Goal: Use online tool/utility: Utilize a website feature to perform a specific function

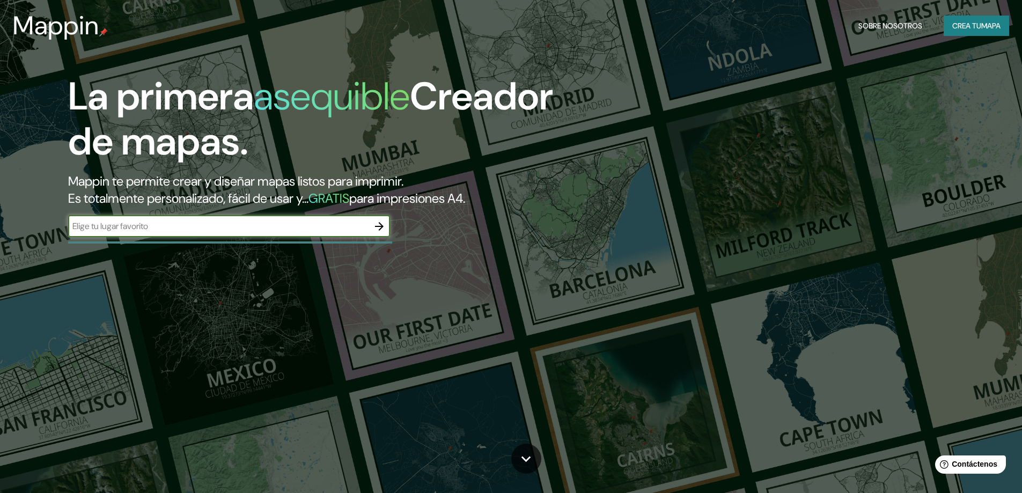
click at [340, 221] on input "text" at bounding box center [218, 226] width 301 height 12
type input "h"
click at [298, 225] on input "text" at bounding box center [218, 226] width 301 height 12
paste input "[GEOGRAPHIC_DATA]"
type input "[GEOGRAPHIC_DATA]"
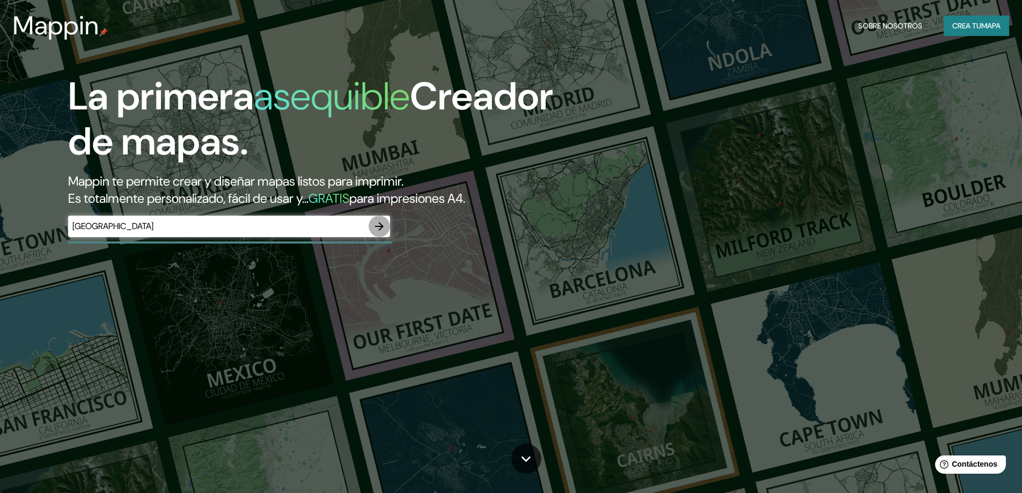
click at [387, 226] on button "button" at bounding box center [379, 226] width 21 height 21
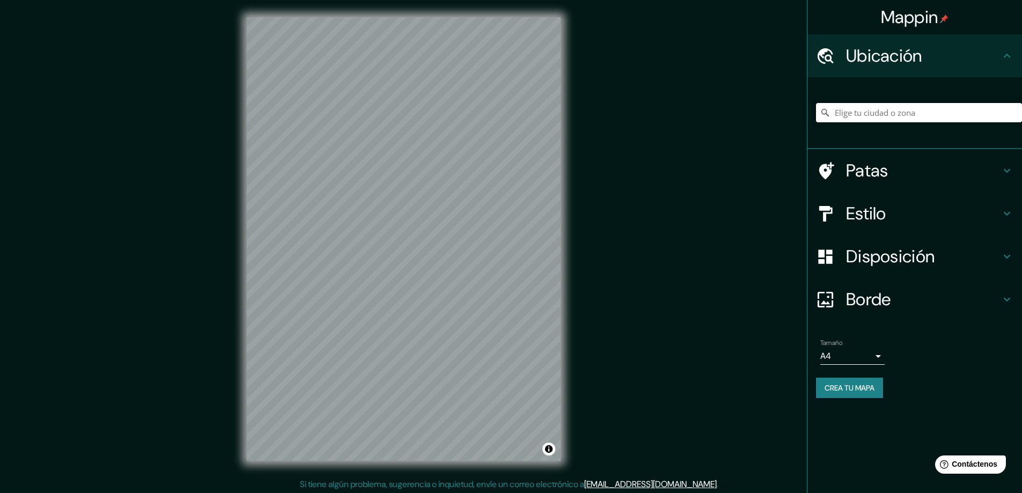
click at [865, 114] on input "Elige tu ciudad o zona" at bounding box center [919, 112] width 206 height 19
paste input "[GEOGRAPHIC_DATA]"
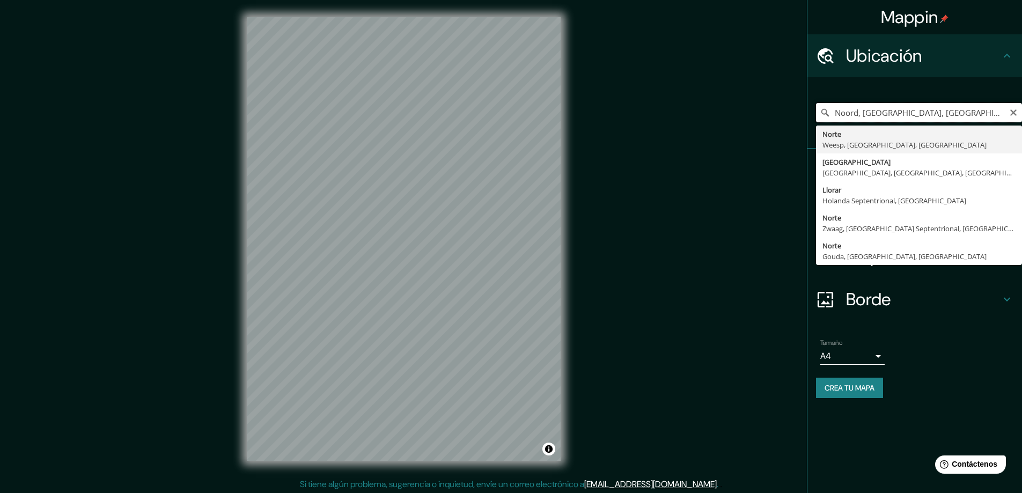
click at [890, 114] on input "Noord, [GEOGRAPHIC_DATA], [GEOGRAPHIC_DATA], [GEOGRAPHIC_DATA]" at bounding box center [919, 112] width 206 height 19
paste input "[GEOGRAPHIC_DATA]"
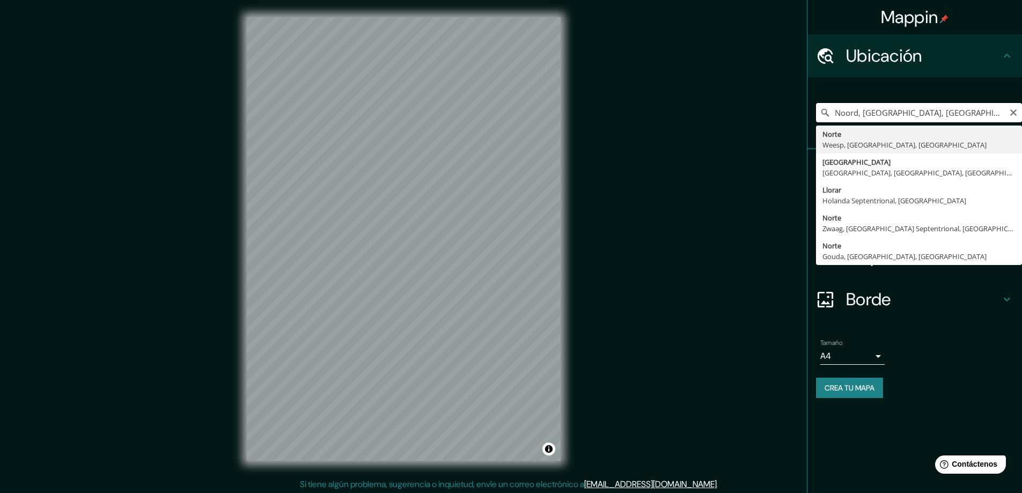
click at [896, 107] on input "Noord, [GEOGRAPHIC_DATA], [GEOGRAPHIC_DATA], [GEOGRAPHIC_DATA]" at bounding box center [919, 112] width 206 height 19
click at [896, 109] on input "Noord, [GEOGRAPHIC_DATA], [GEOGRAPHIC_DATA], [GEOGRAPHIC_DATA]" at bounding box center [919, 112] width 206 height 19
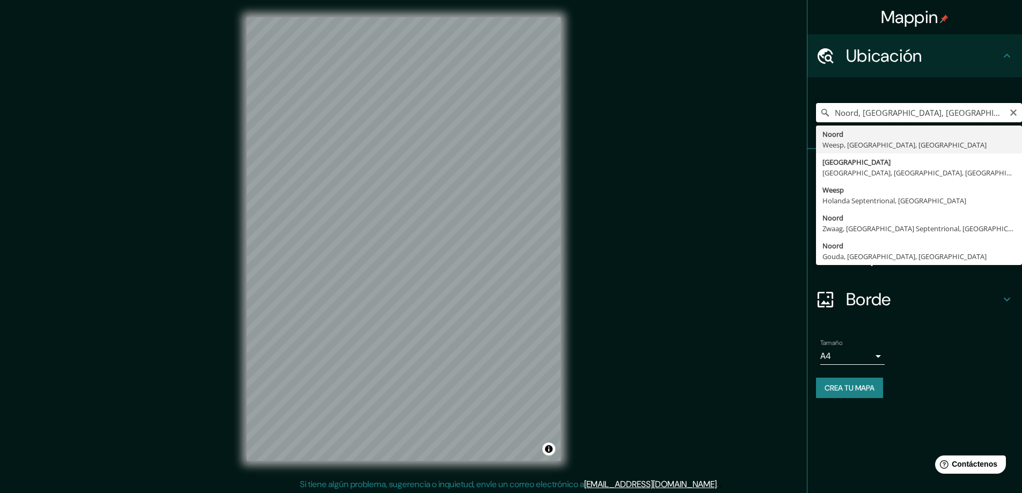
paste input "18.479386, -69.905778"
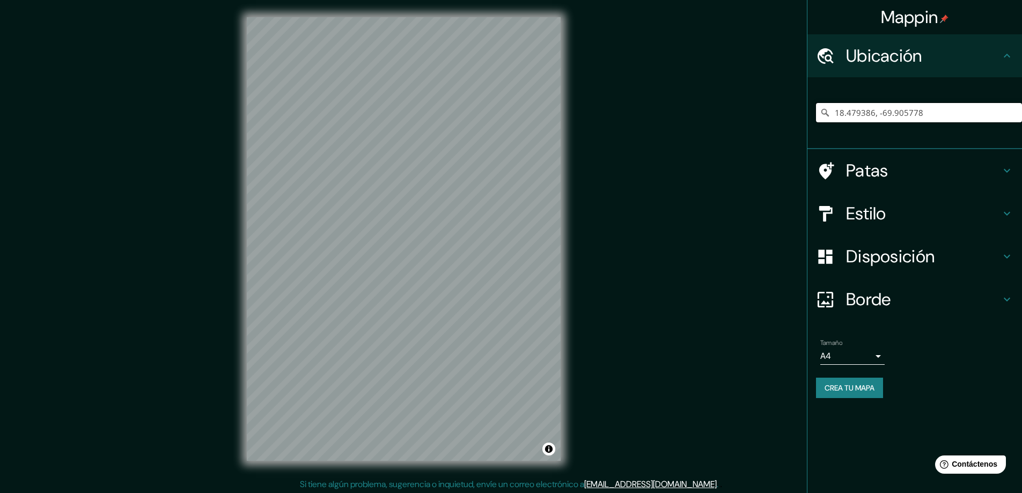
type input "18.479386, -69.905778"
click at [864, 111] on input "Elige tu ciudad o zona" at bounding box center [919, 112] width 206 height 19
paste input "18.479386, -69.905778"
type input "18.479386, -69.905778"
click at [977, 112] on input "18.479386, -69.905778" at bounding box center [919, 112] width 206 height 19
